Goal: Task Accomplishment & Management: Complete application form

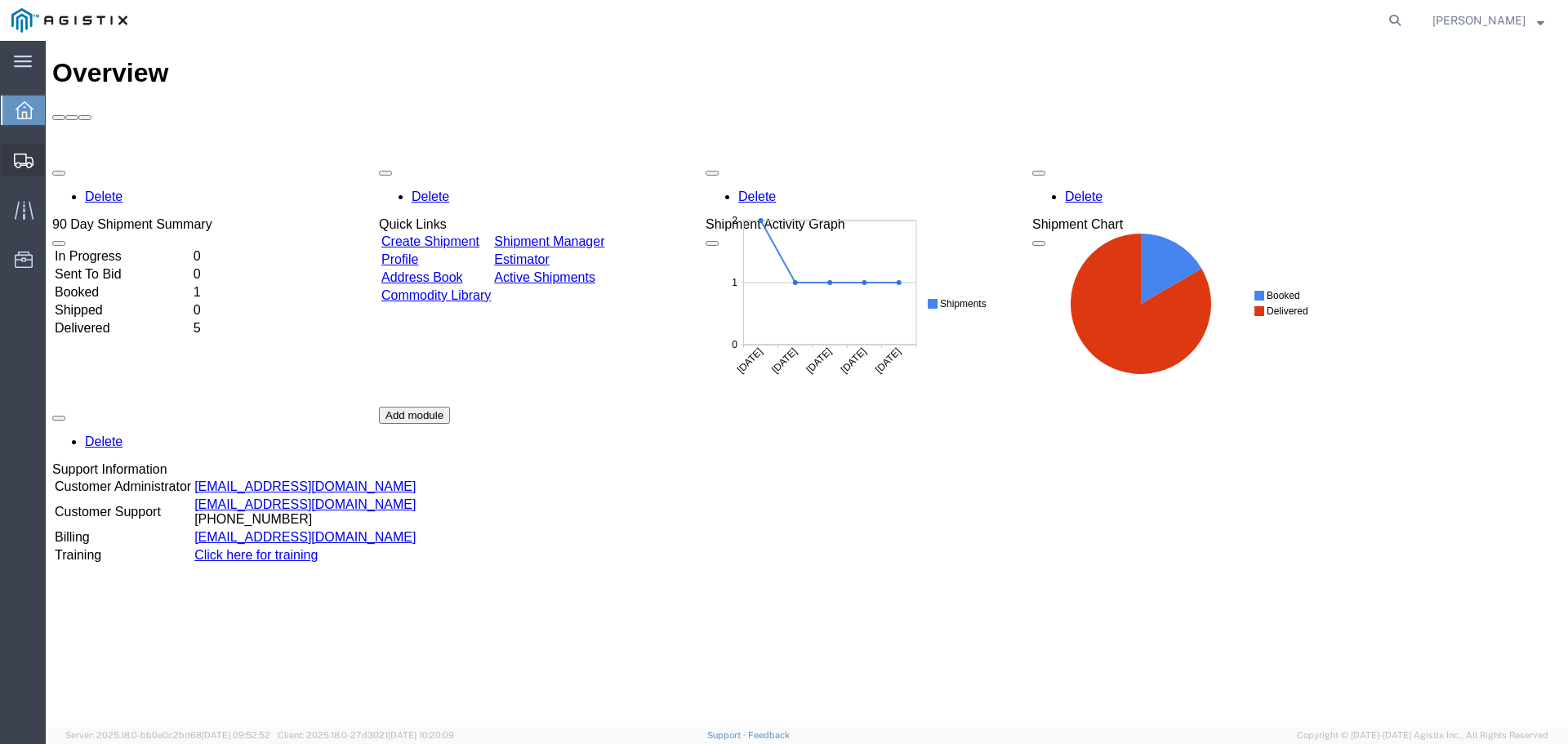
click at [0, 0] on span "Create from Template" at bounding box center [0, 0] width 0 height 0
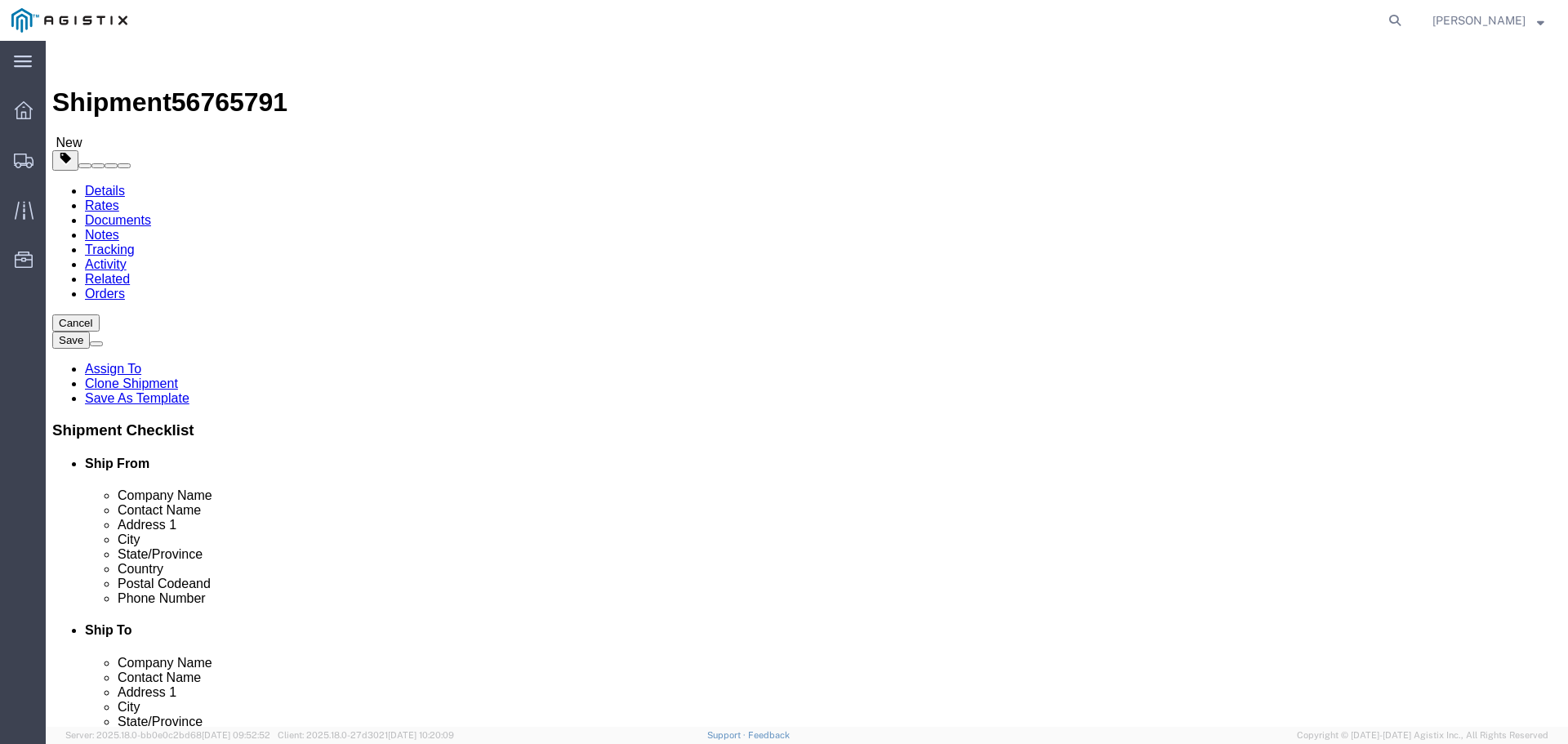
select select
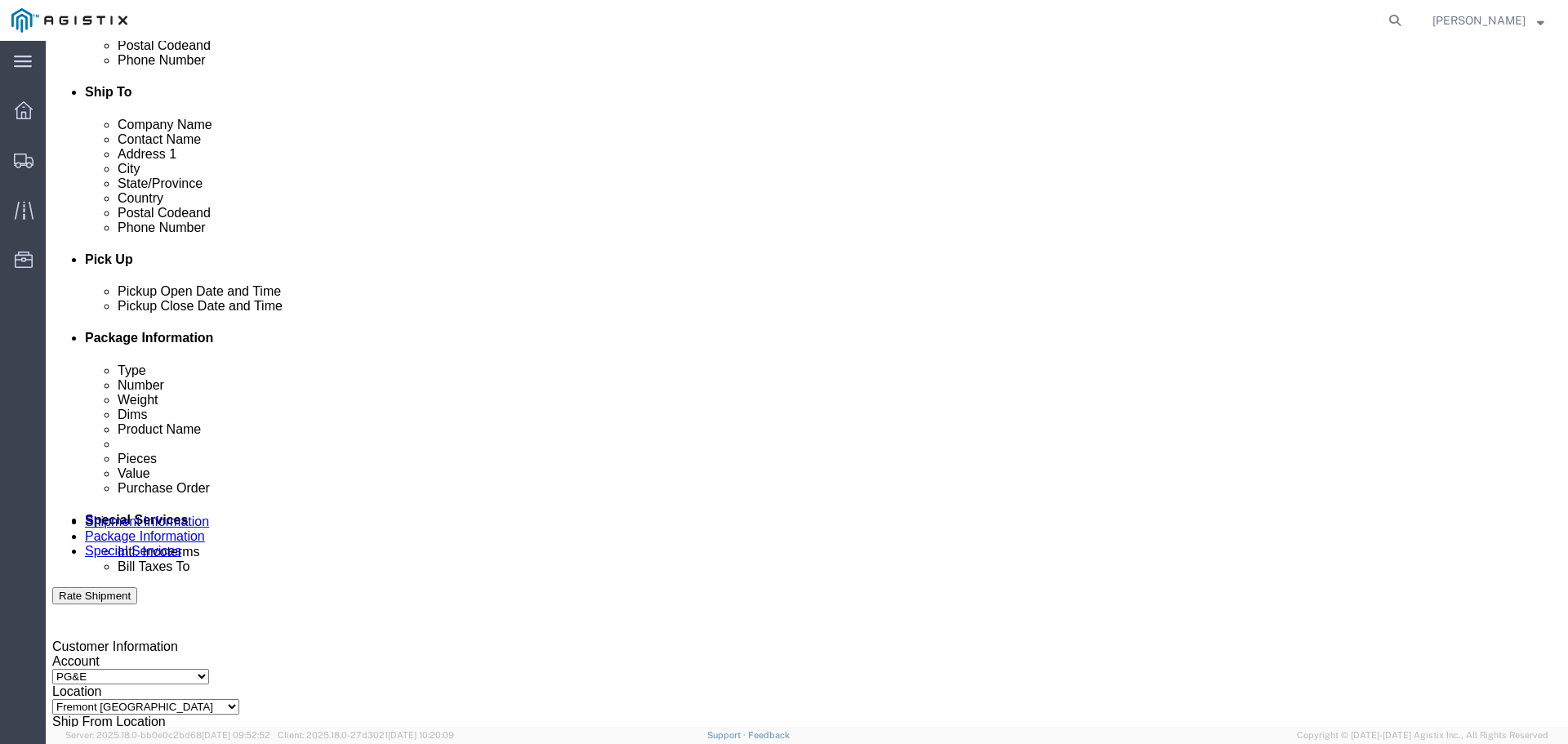
scroll to position [571, 0]
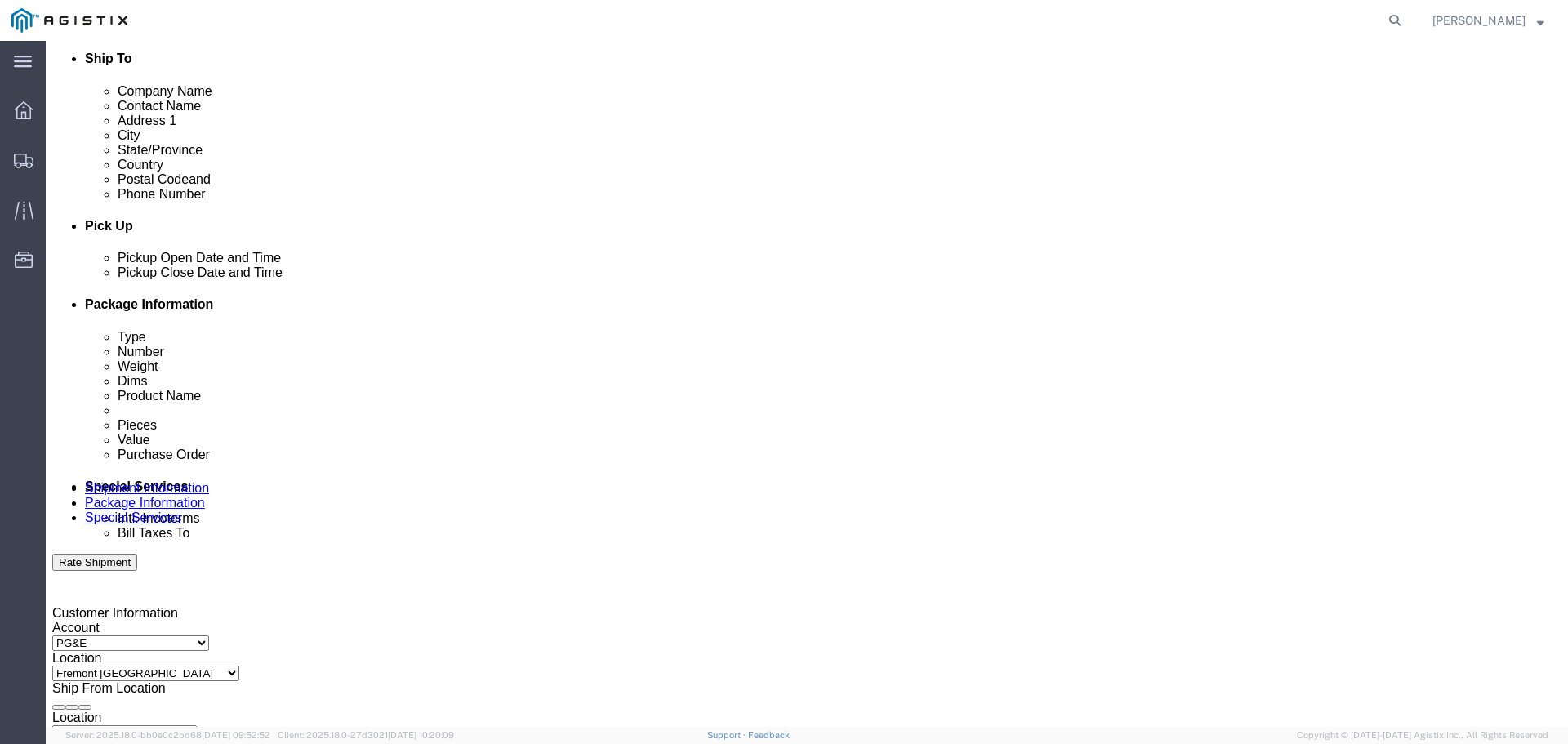
click div "[DATE] 12:07 PM"
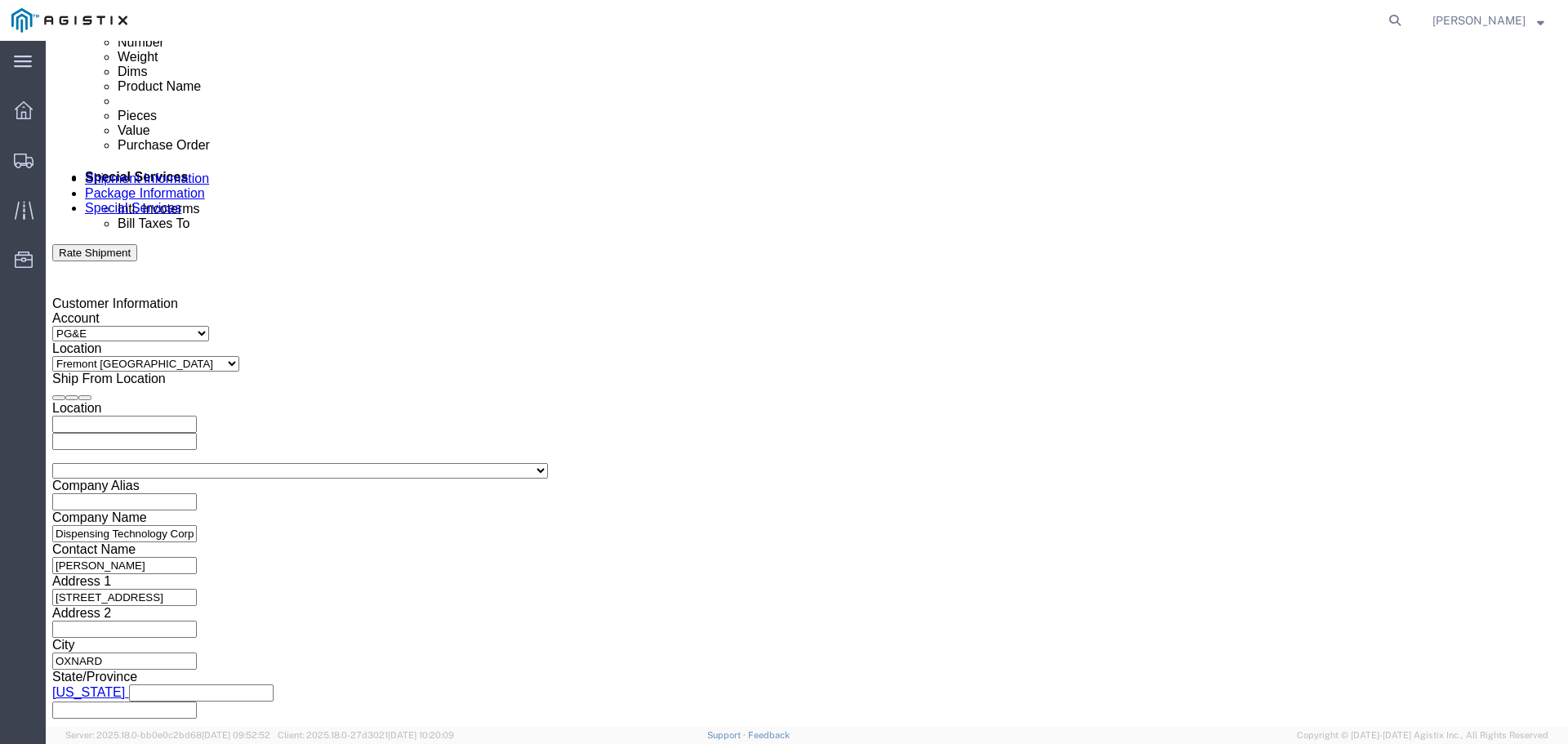
click input "12:07 PM"
drag, startPoint x: 164, startPoint y: 400, endPoint x: 89, endPoint y: 401, distance: 75.0
click div "12:07 PM"
type input "9:00 AM"
click button "Apply"
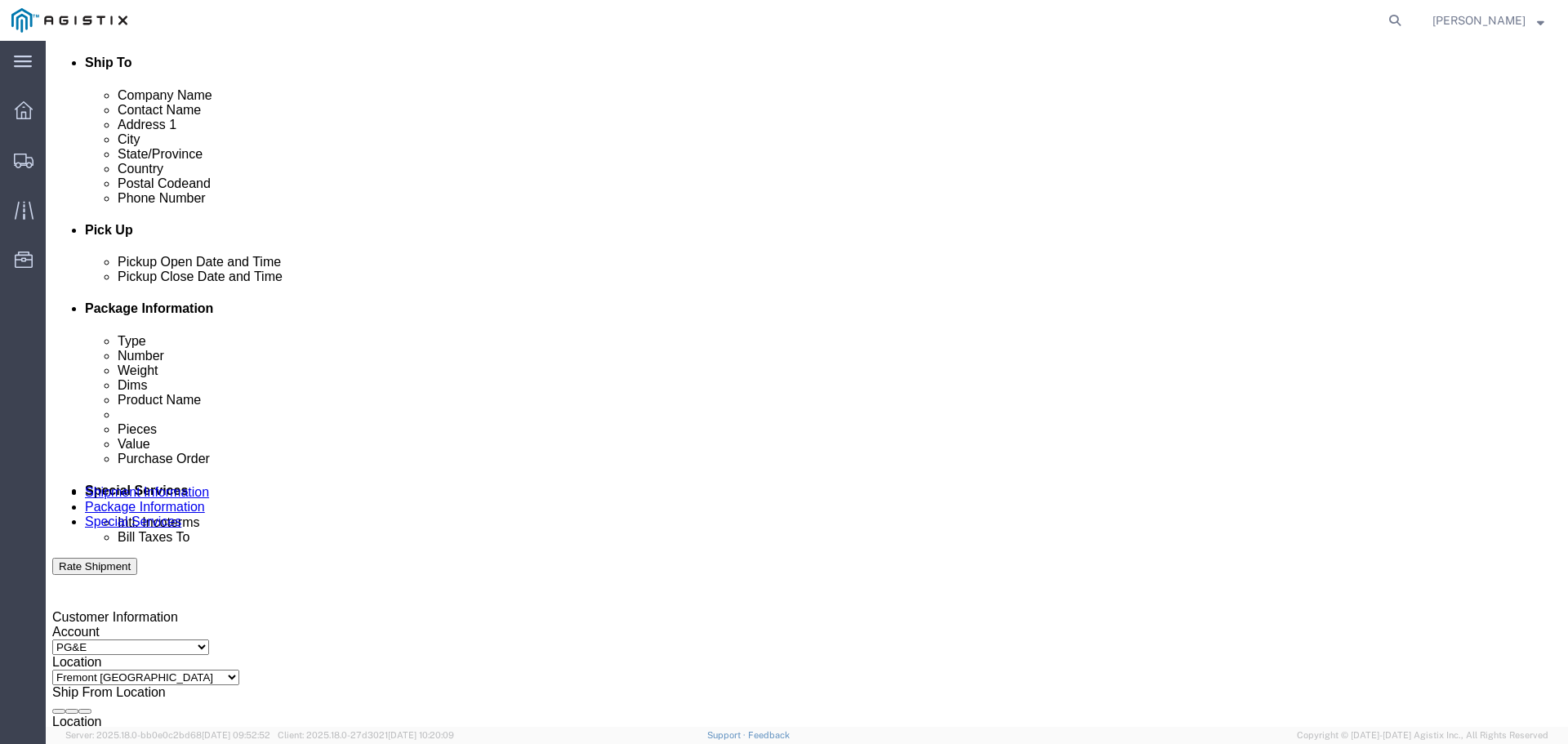
scroll to position [555, 0]
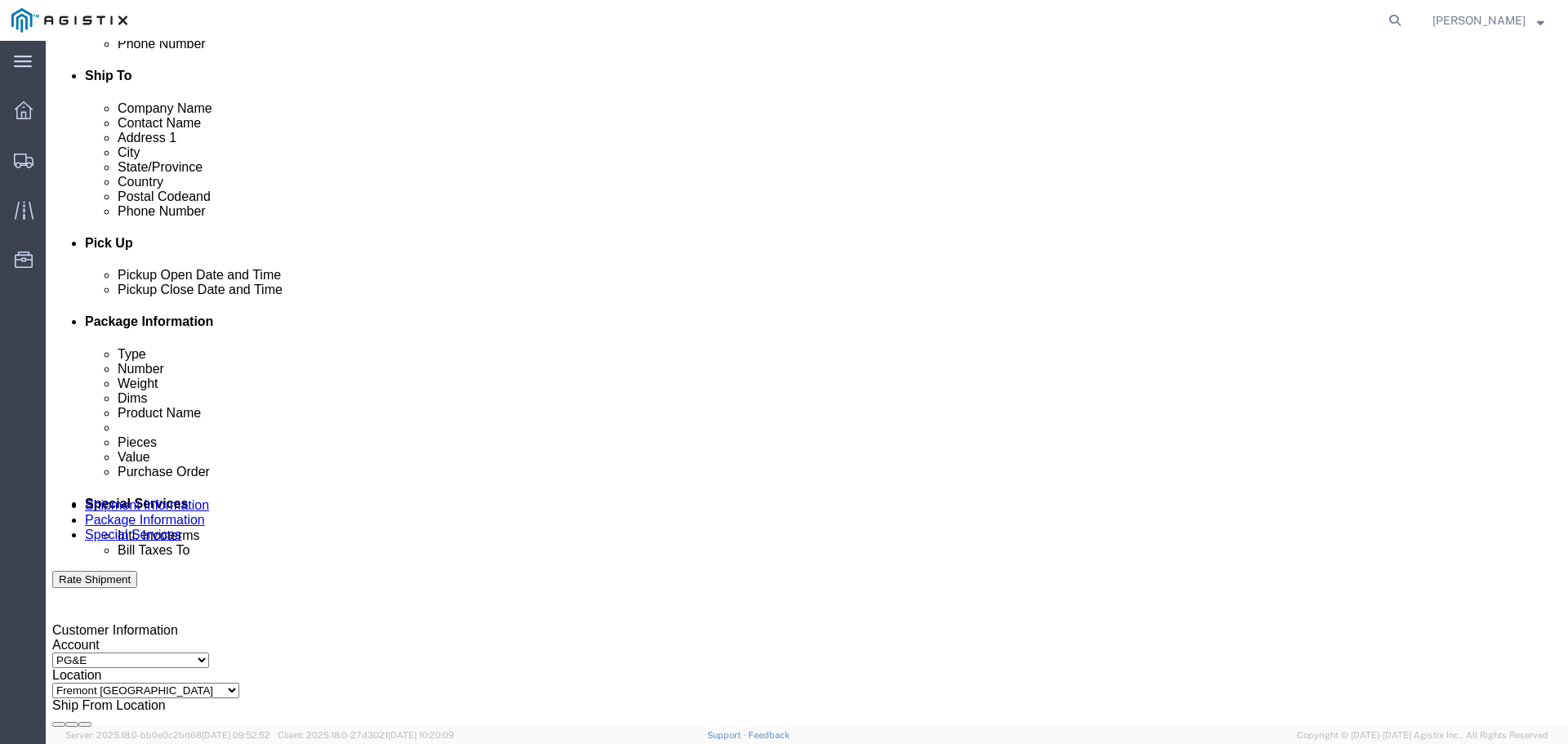
click div "[DATE] 10:00 AM"
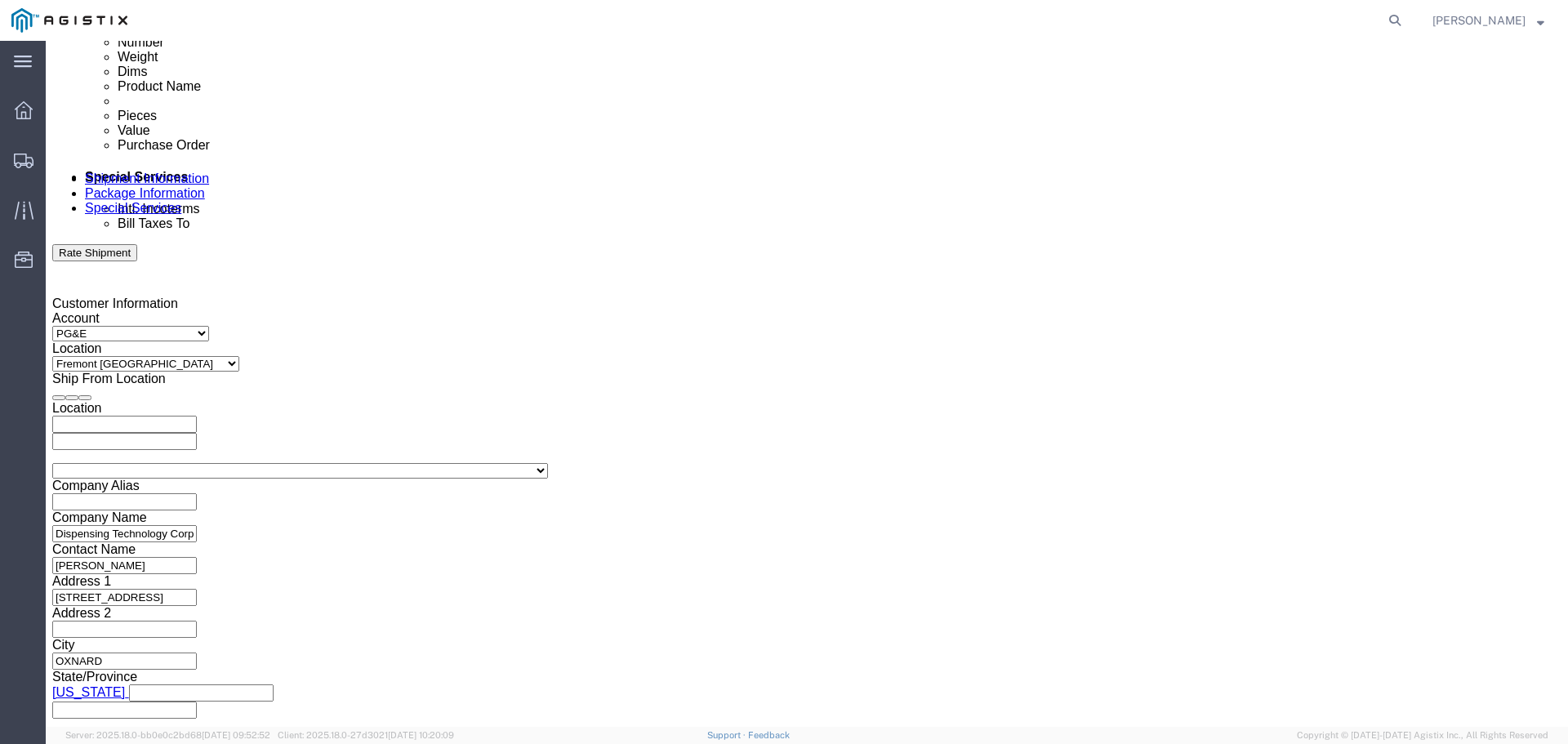
drag, startPoint x: 434, startPoint y: 403, endPoint x: 318, endPoint y: 398, distance: 116.1
click body "Shipment 56765791 New Details Rates Documents Notes Tracking Activity Related O…"
type input "4:00 PM"
click button "Apply"
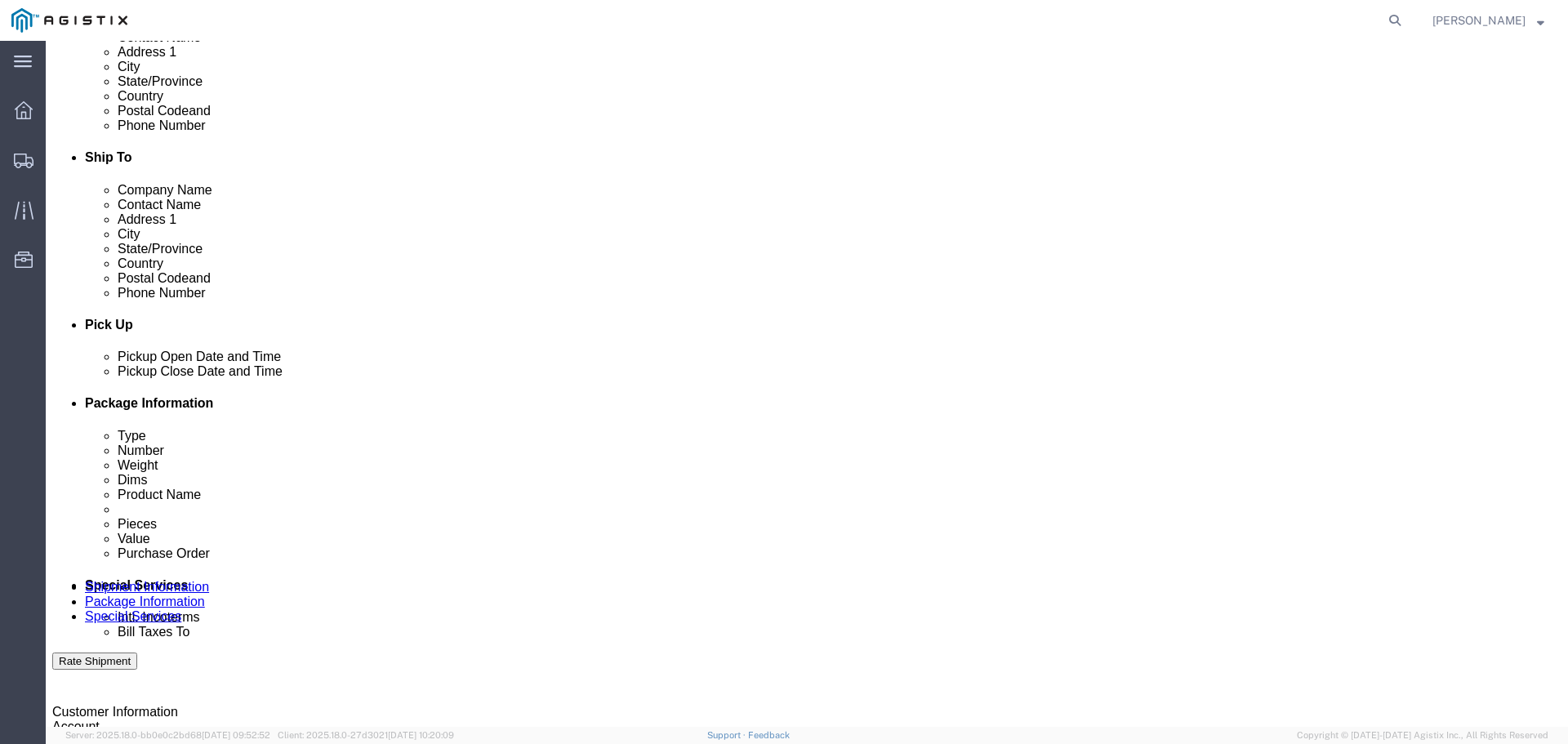
click div
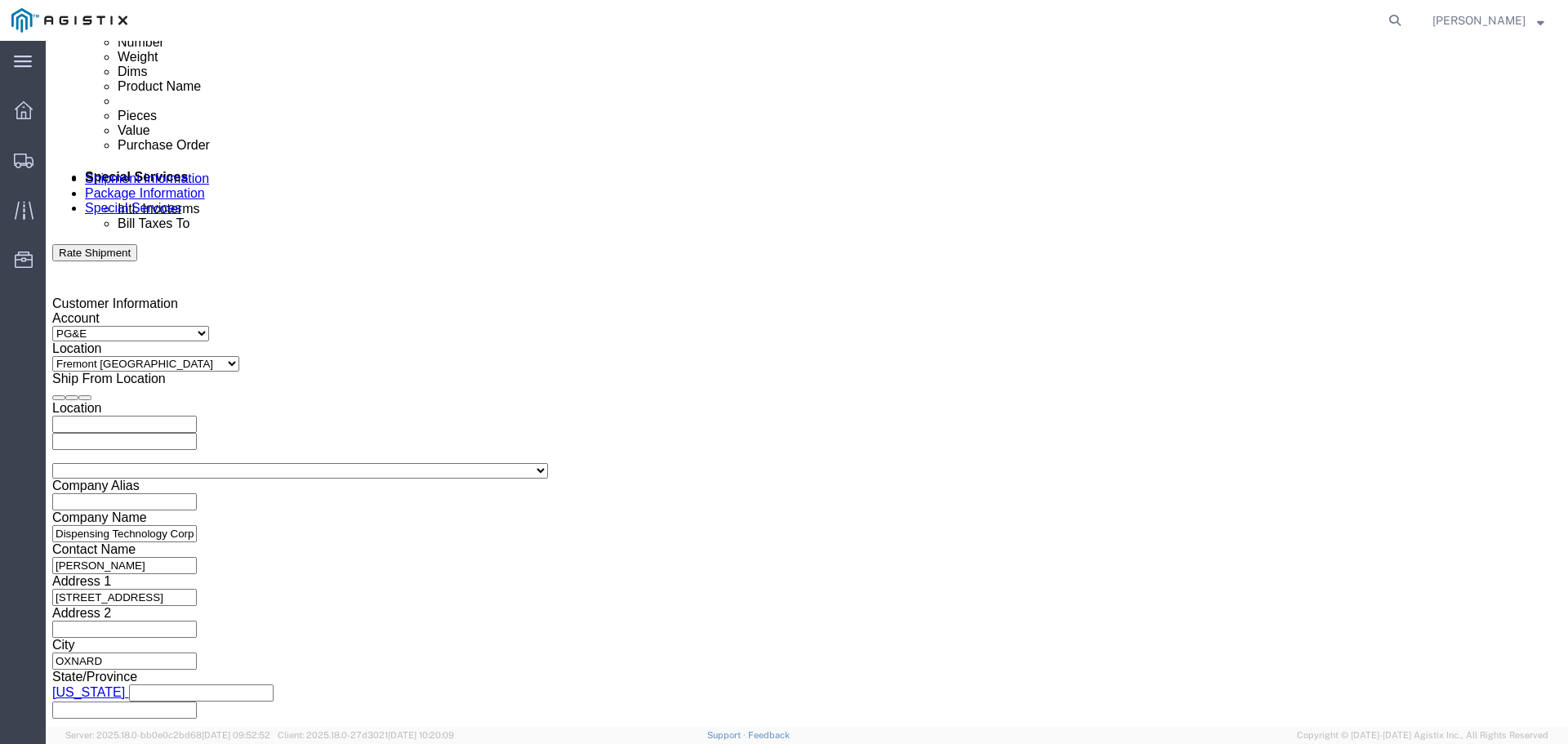
click input "5:00 PM"
type input "8:00 AM"
click button "Apply"
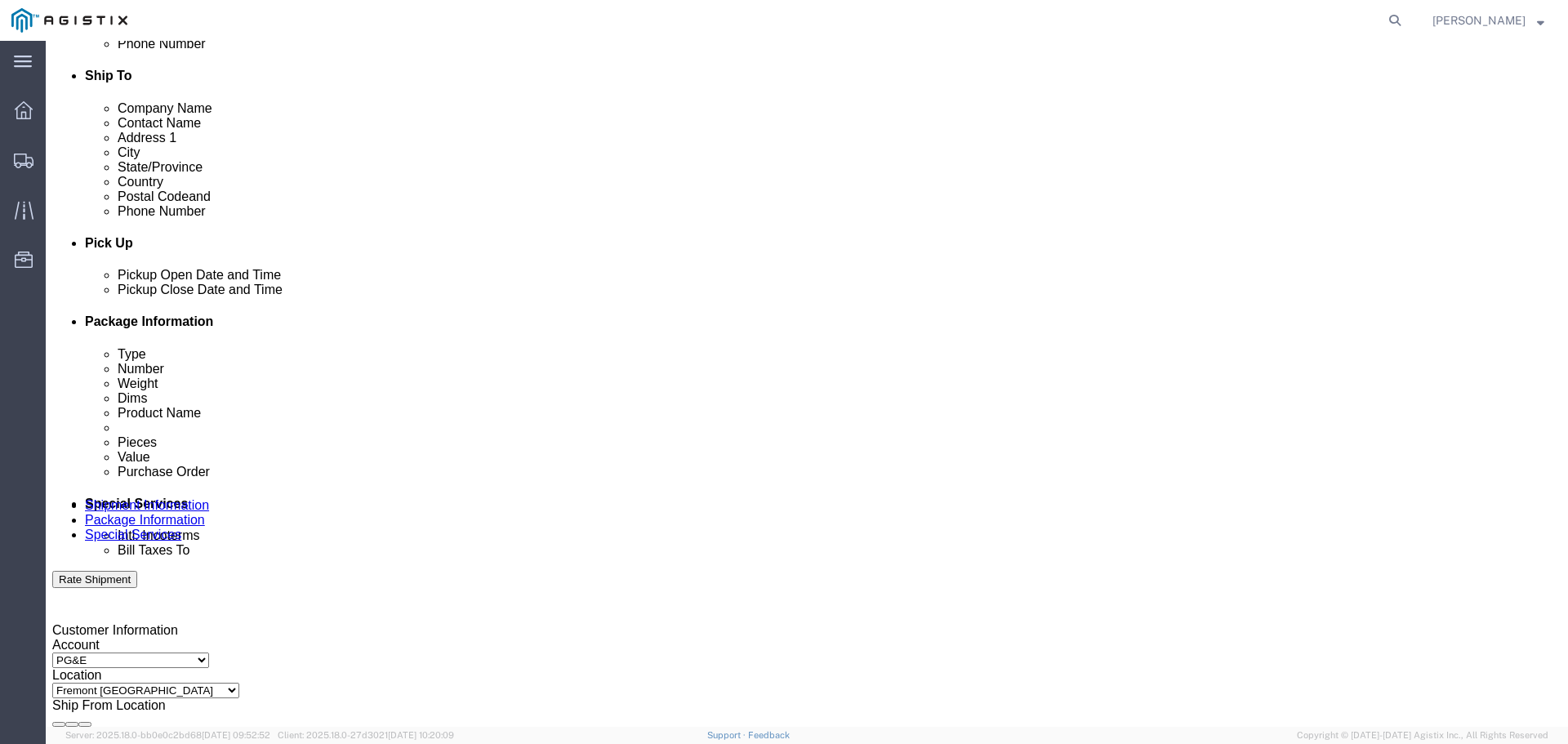
click div
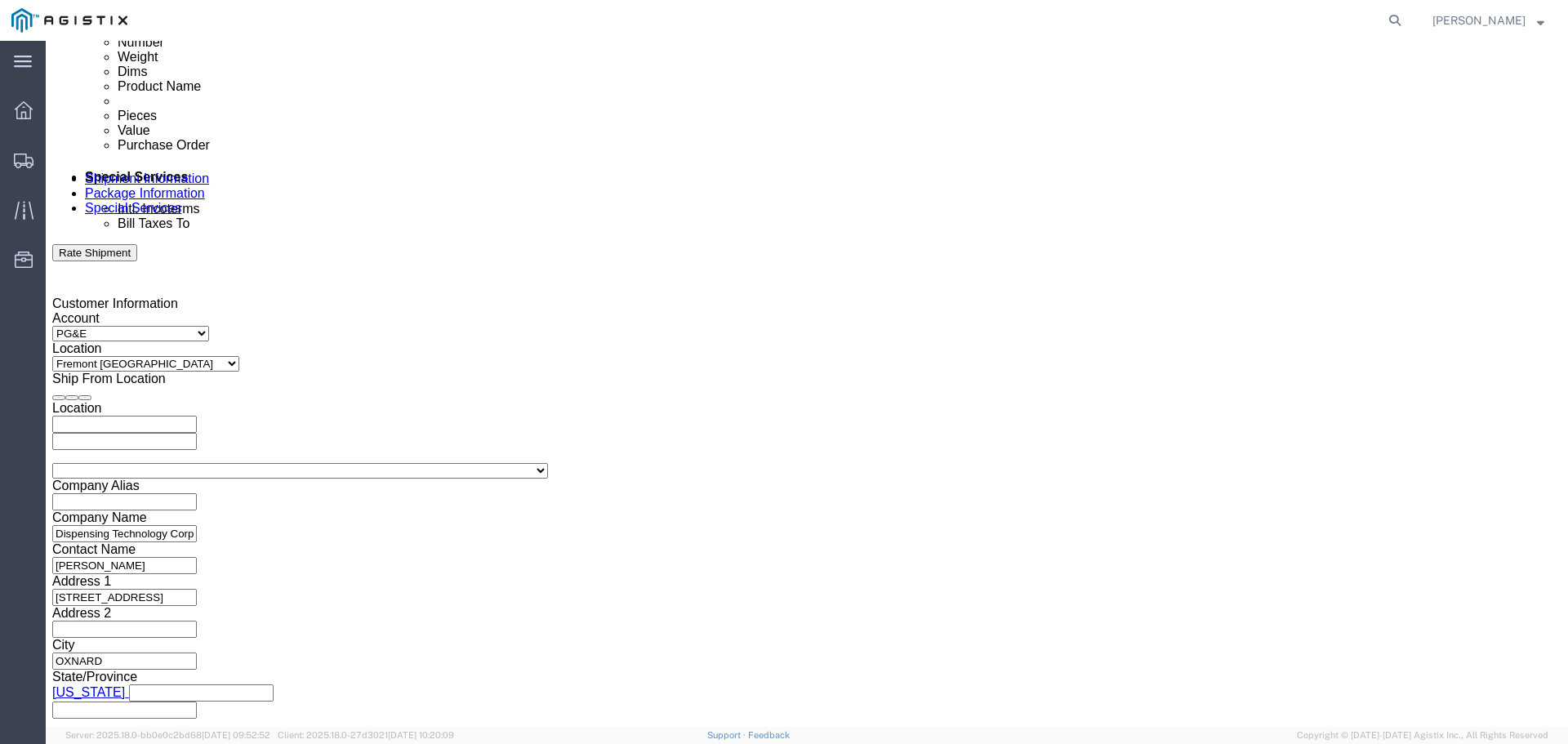
drag, startPoint x: 1007, startPoint y: 399, endPoint x: 941, endPoint y: 394, distance: 66.2
click input "9:00 AM"
type input "4:00 PM"
click div "Close Time 4:00 PM [DATE] 9:00 AM - [DATE] 9:00 AM Cancel Apply"
click button "Apply"
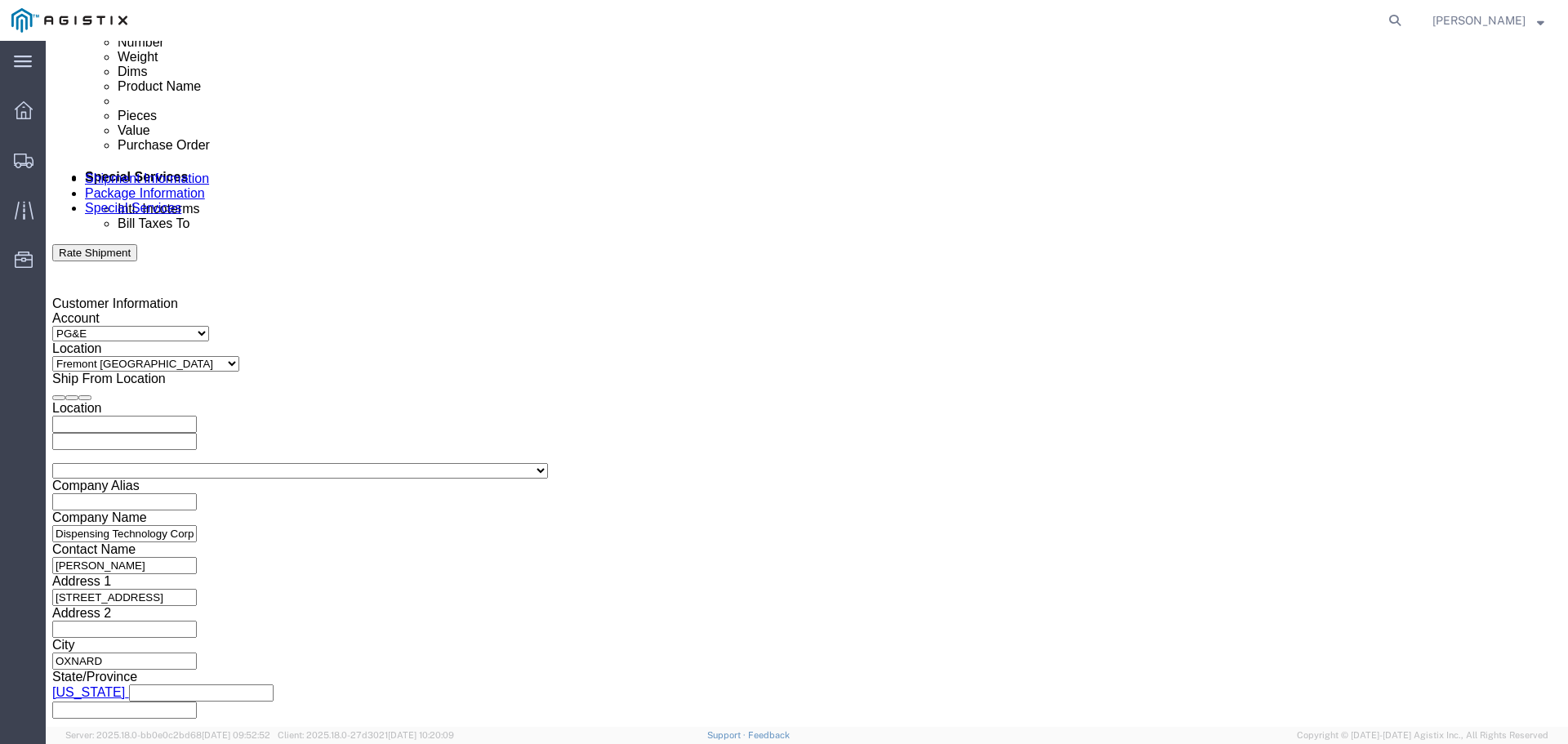
click h3 "Leg 1"
click icon "button"
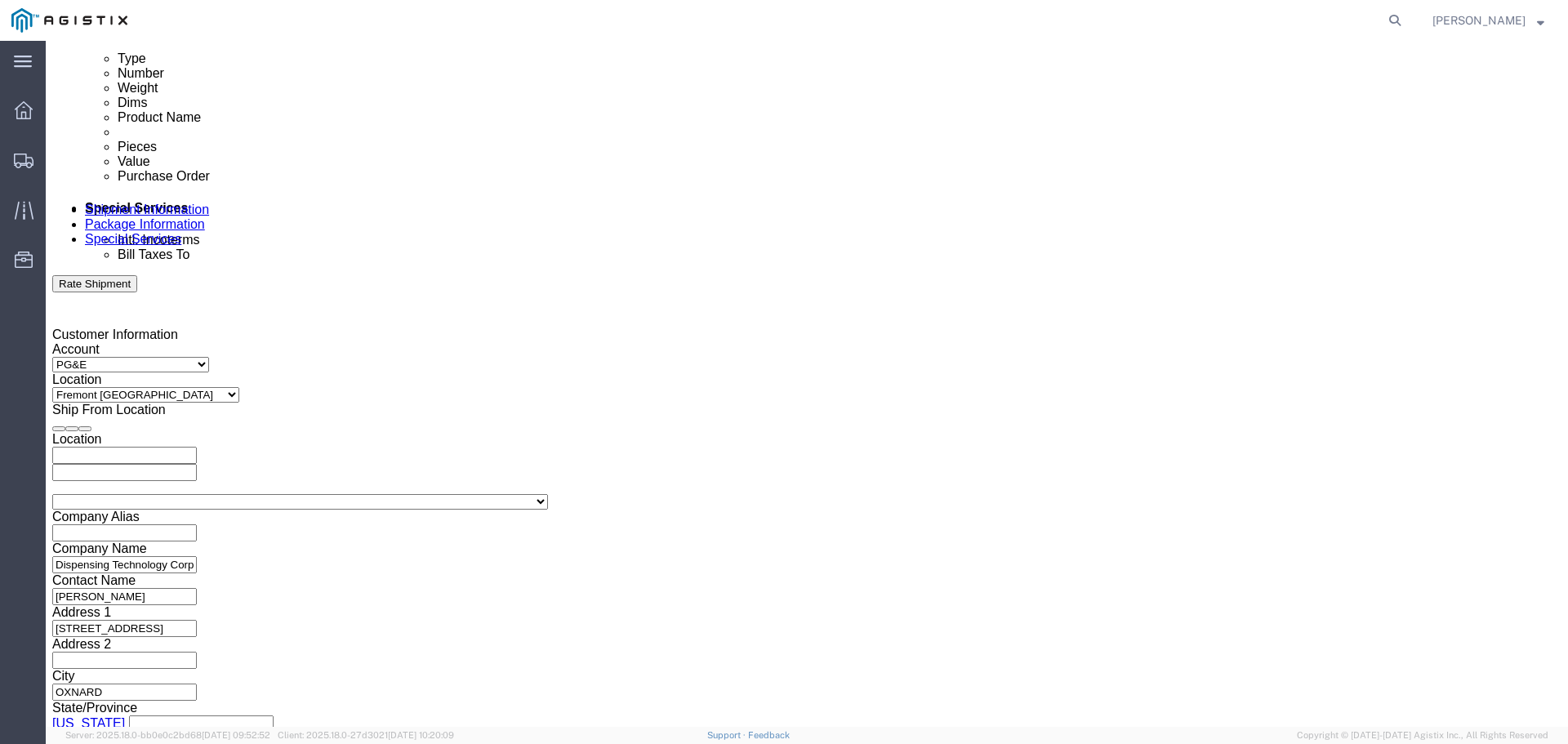
click button "button"
click icon "button"
drag, startPoint x: 316, startPoint y: 297, endPoint x: 181, endPoint y: 304, distance: 135.2
click div "Select Account Type Activity ID Airline Appointment Number ASN Batch Request # …"
type input "3501419385"
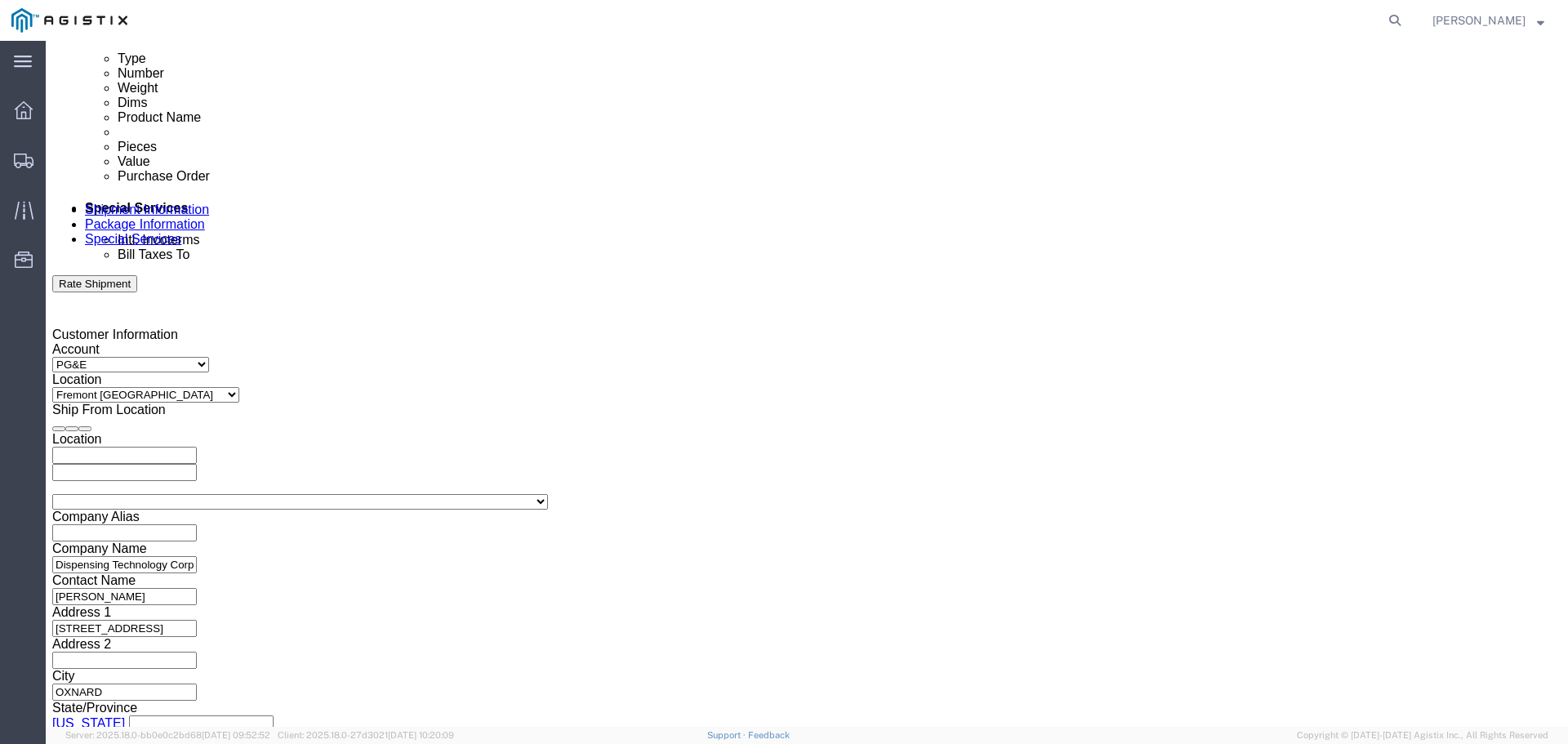
click button "Continue"
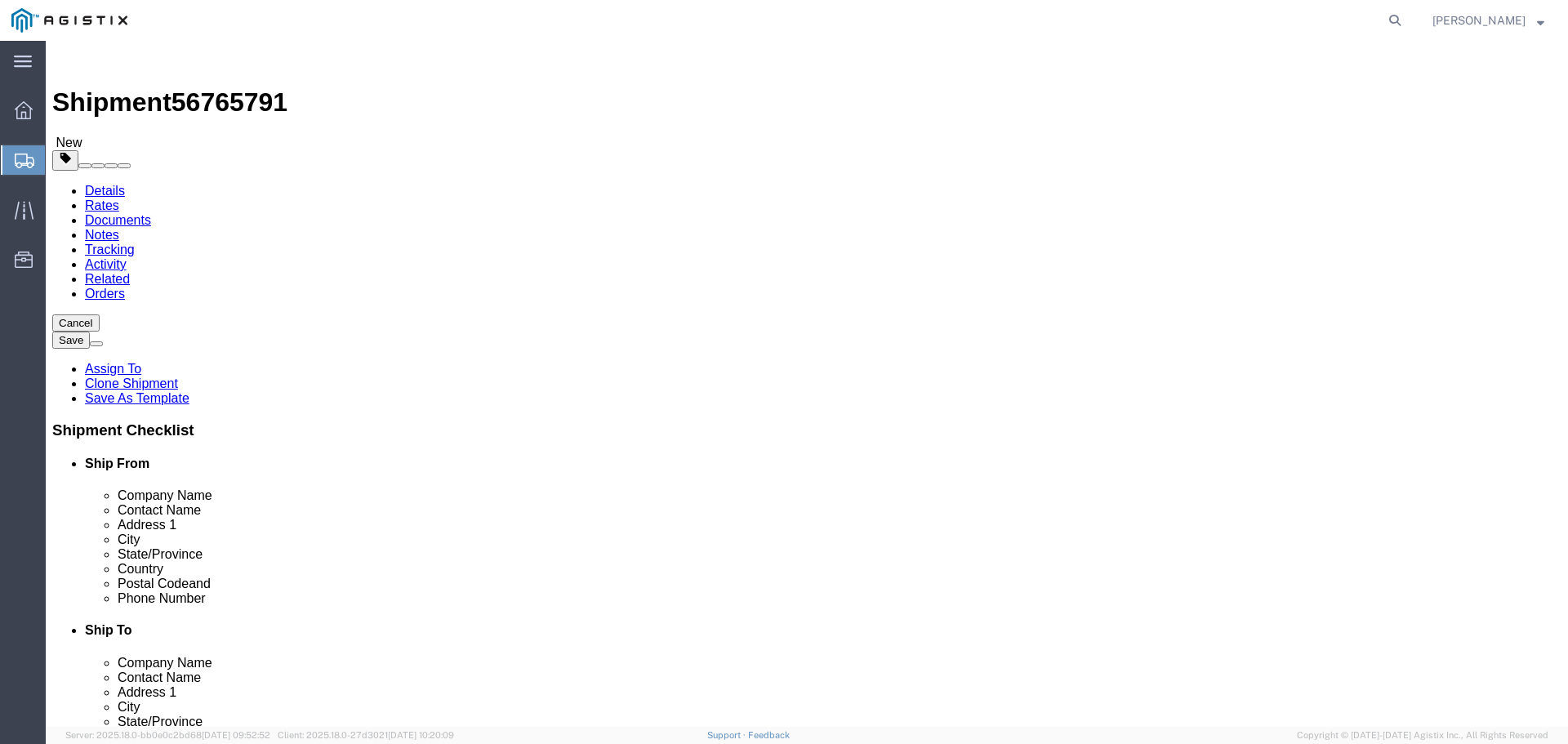
click div "16 x Pallet(s) Oversized (Not Stackable) Package Type Select Bulk Bundle(s) Car…"
click button "Continue"
click button "Rate Shipment"
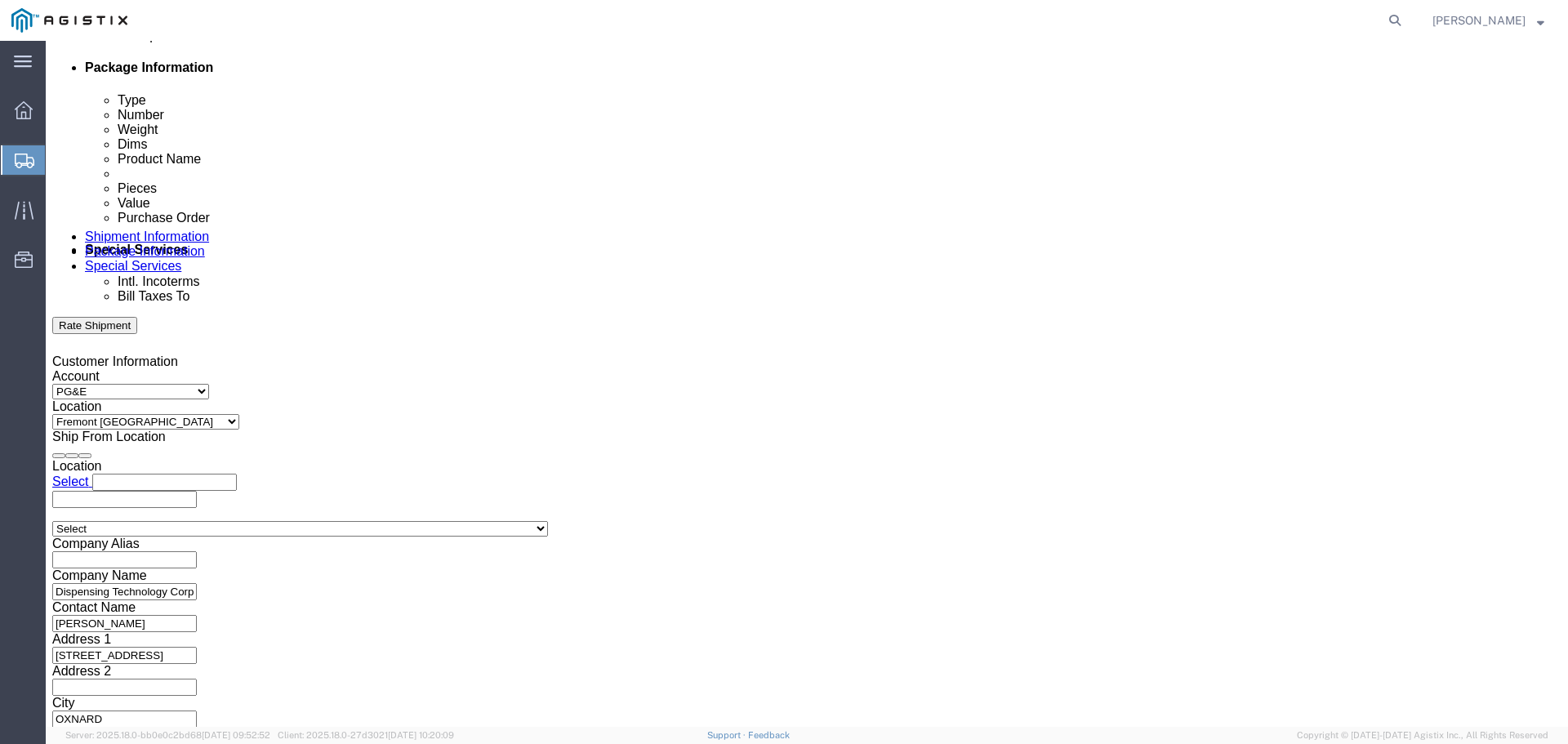
scroll to position [850, 0]
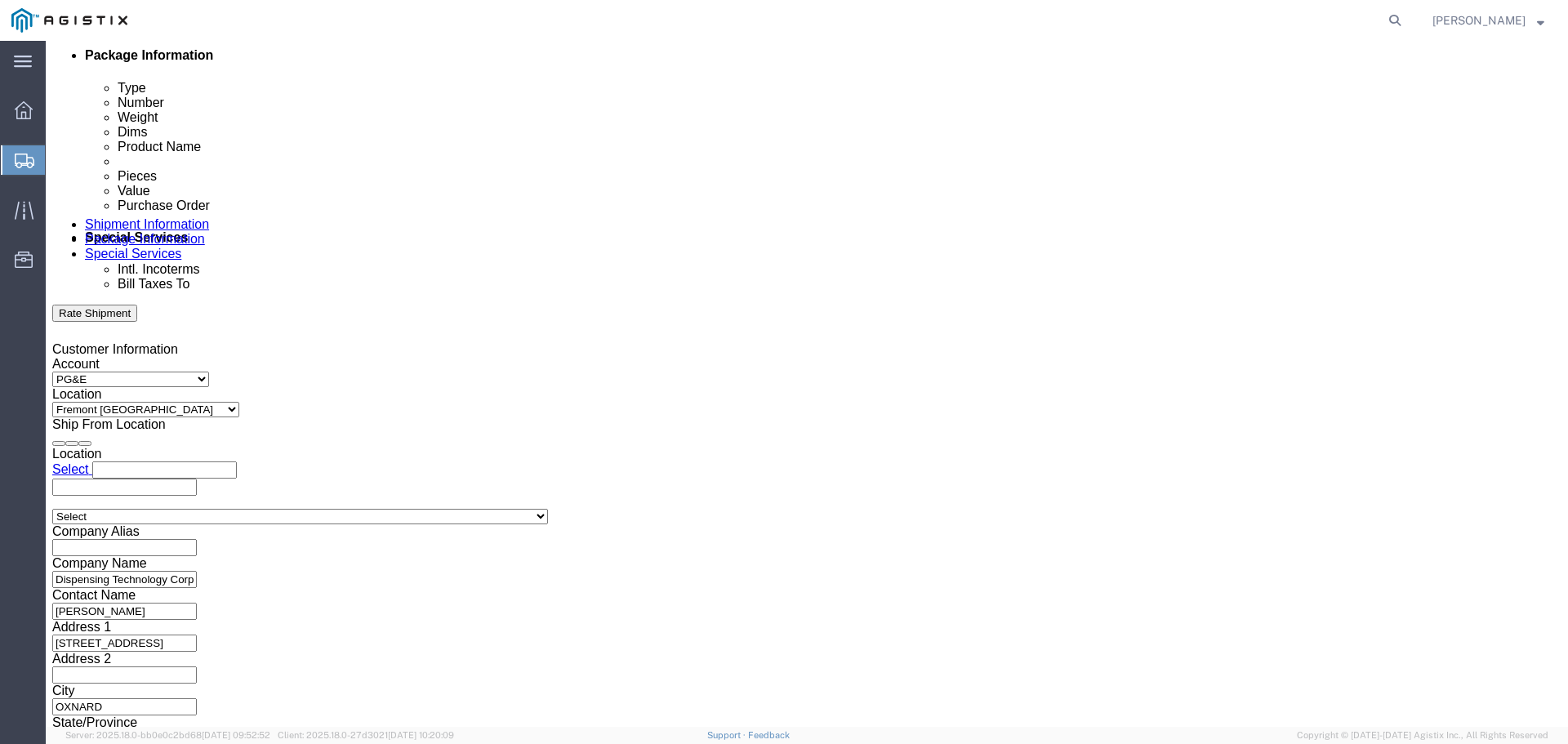
click button "Continue"
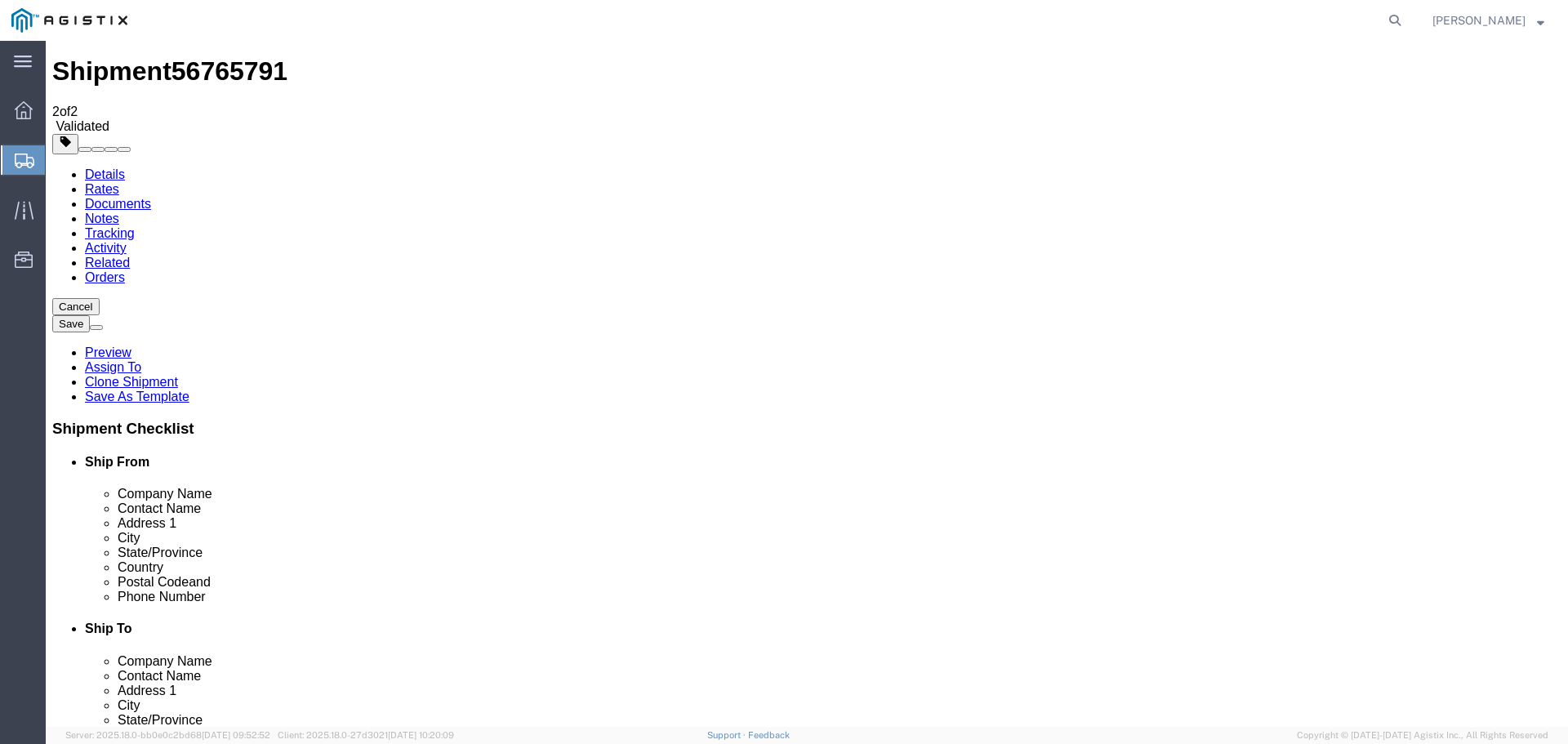
scroll to position [58, 0]
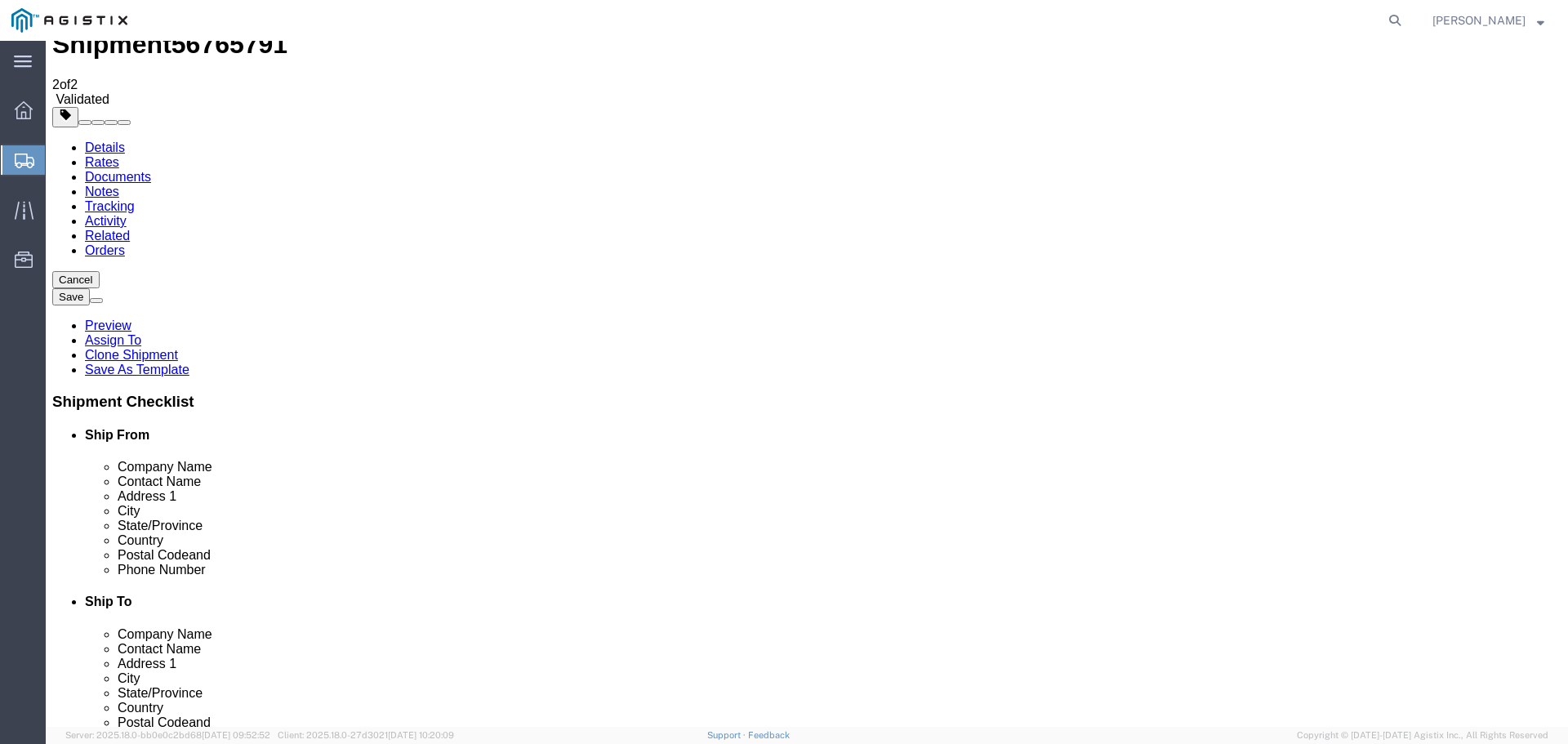
click button "Continue"
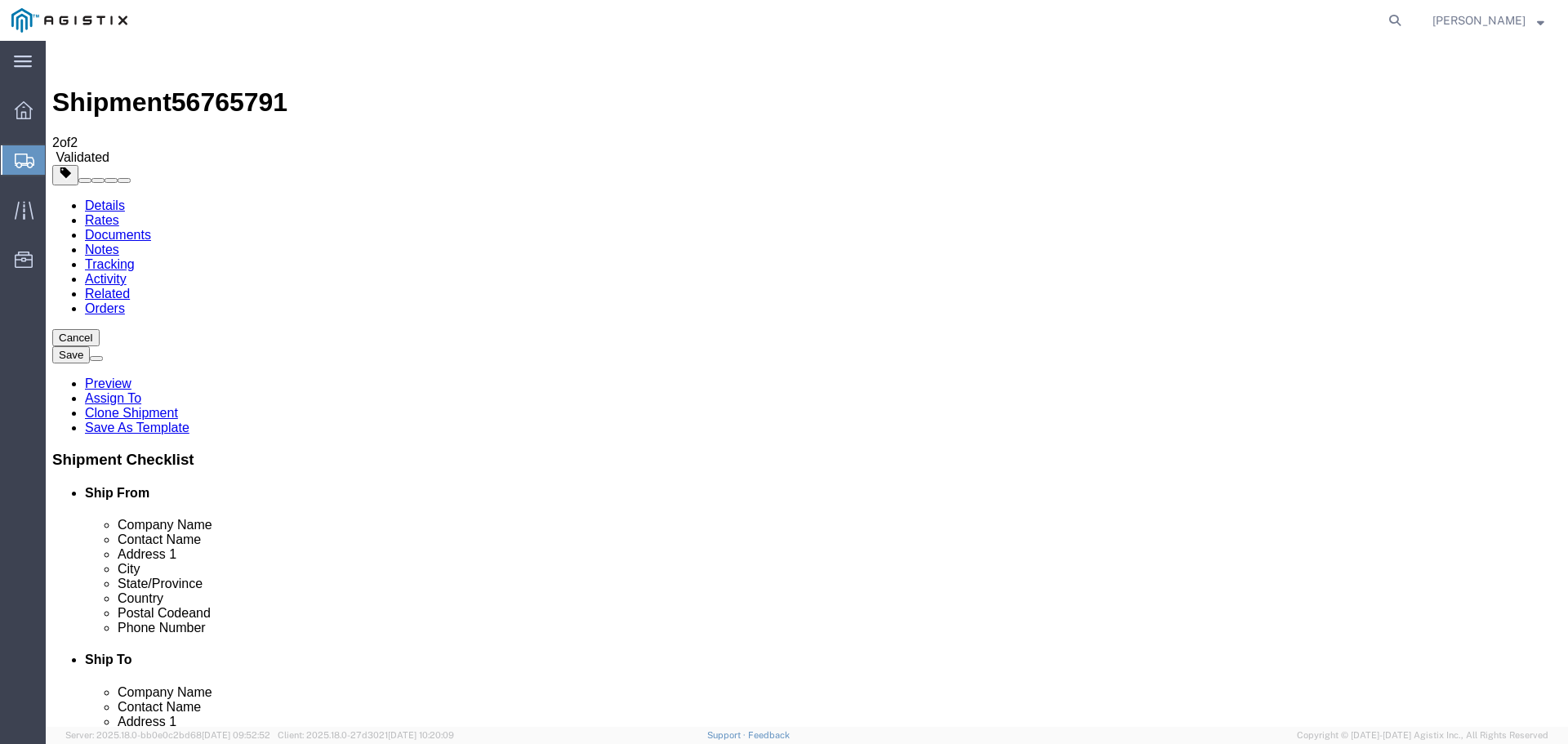
click button "Rate Shipment"
